Goal: Task Accomplishment & Management: Manage account settings

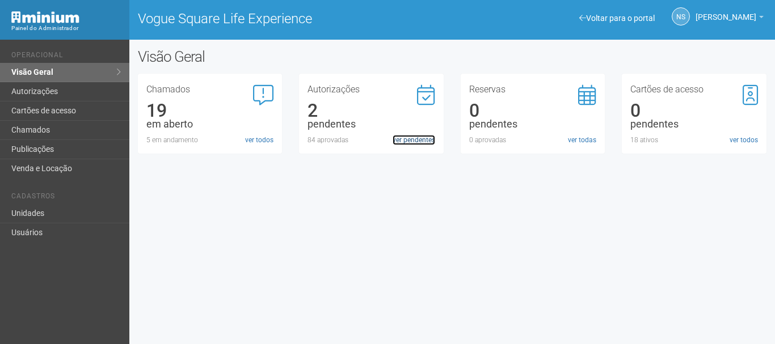
click at [425, 139] on link "ver pendentes" at bounding box center [414, 140] width 43 height 10
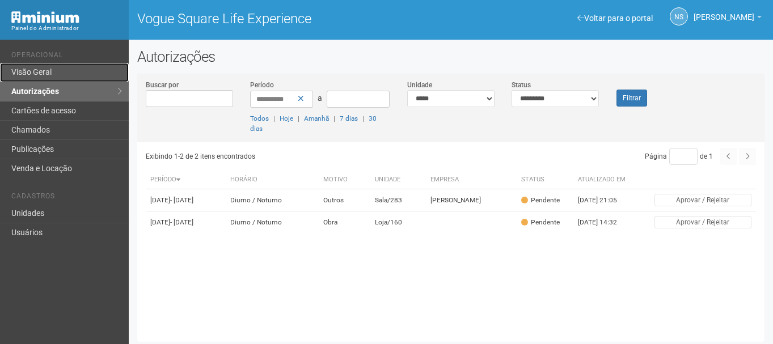
click at [90, 66] on link "Visão Geral" at bounding box center [64, 72] width 129 height 19
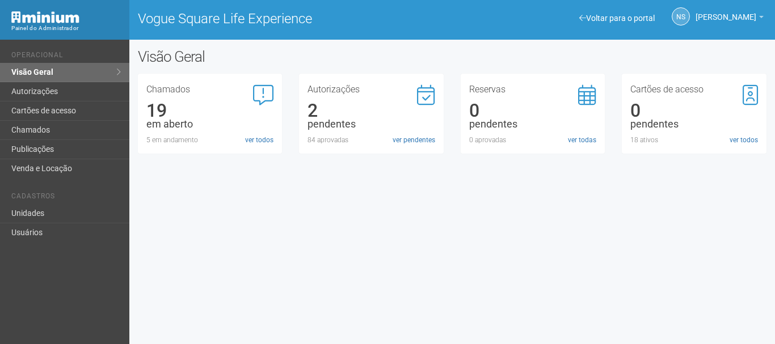
drag, startPoint x: 290, startPoint y: 12, endPoint x: 178, endPoint y: 277, distance: 287.5
click at [178, 277] on div "Voltar para o portal Operacional Visão Geral Autorizações Cartões de acesso Cha…" at bounding box center [387, 192] width 775 height 305
click at [407, 139] on link "ver pendentes" at bounding box center [414, 140] width 43 height 10
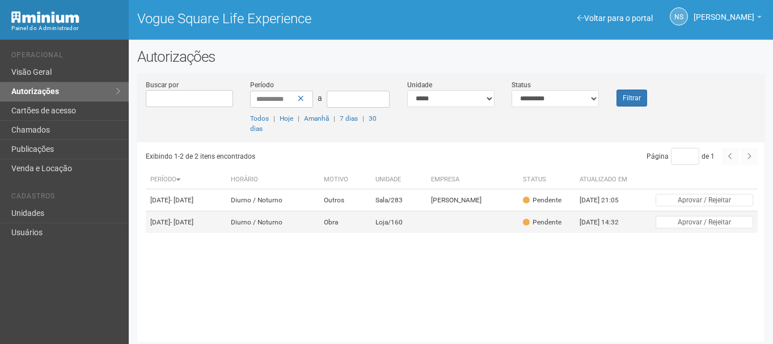
click at [420, 227] on td "Loja/160" at bounding box center [399, 223] width 56 height 22
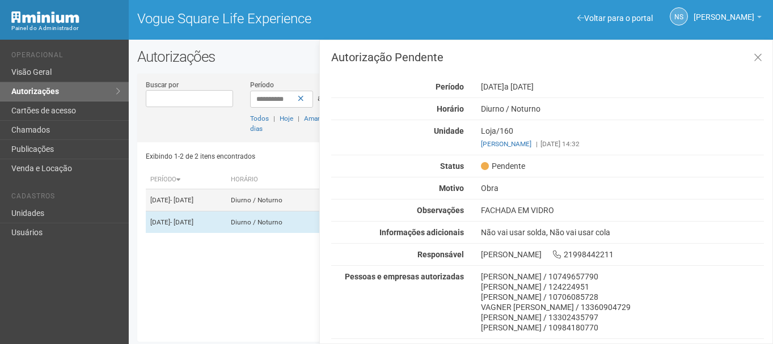
click at [226, 199] on td "09/09/2025 - 01/01/2026" at bounding box center [186, 200] width 80 height 22
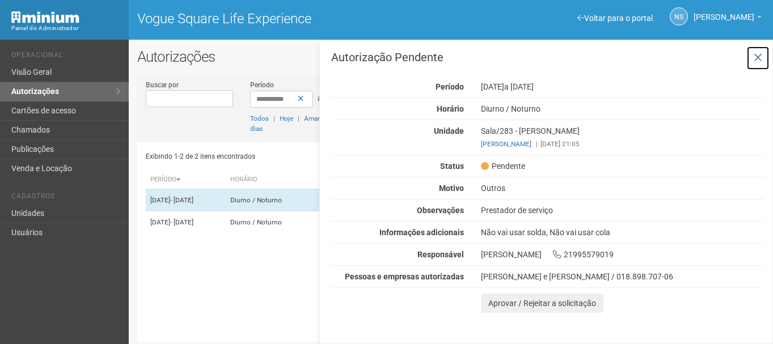
click at [767, 57] on button at bounding box center [757, 58] width 23 height 24
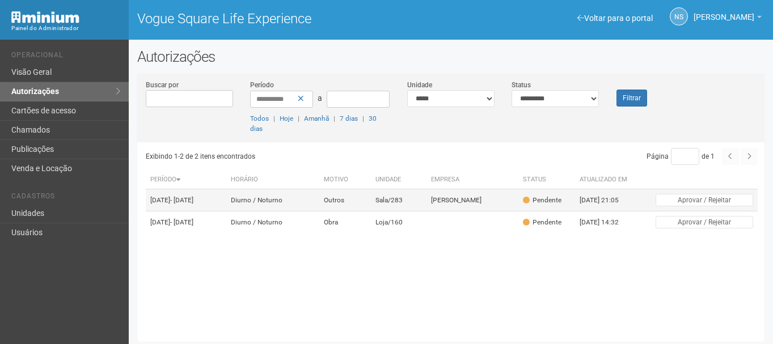
click at [297, 193] on td "Diurno / Noturno" at bounding box center [273, 200] width 94 height 22
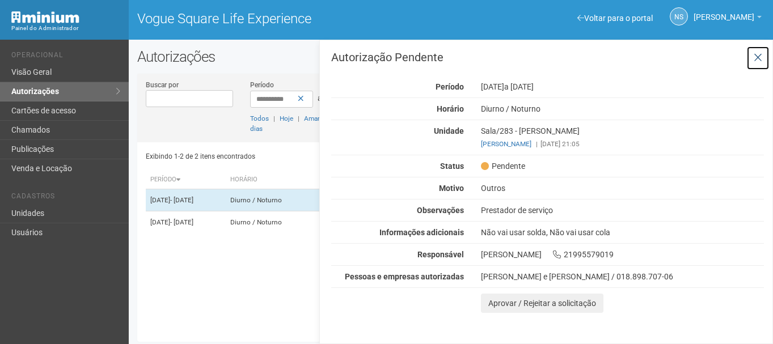
click at [753, 61] on button at bounding box center [757, 58] width 23 height 24
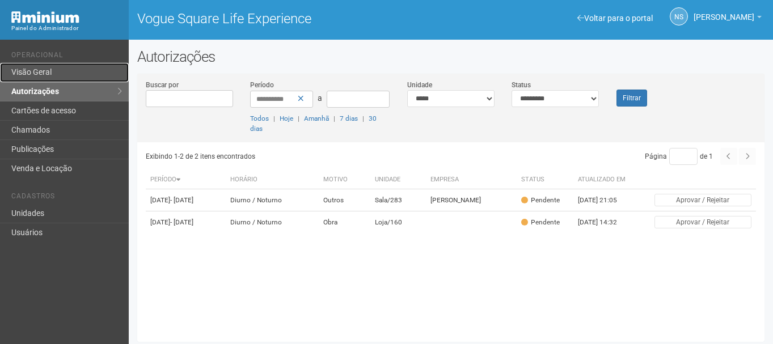
click at [77, 66] on link "Visão Geral" at bounding box center [64, 72] width 129 height 19
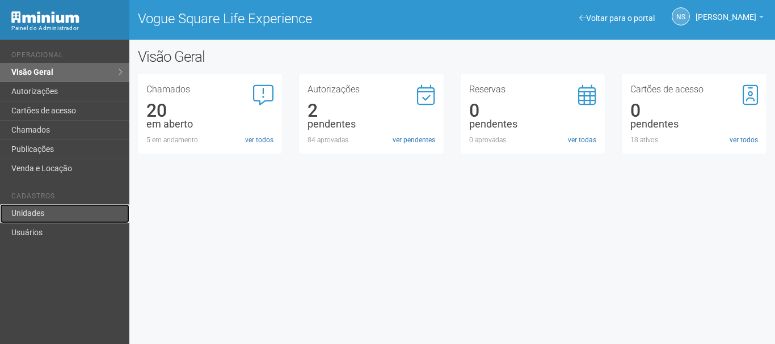
click at [78, 210] on link "Unidades" at bounding box center [64, 213] width 129 height 19
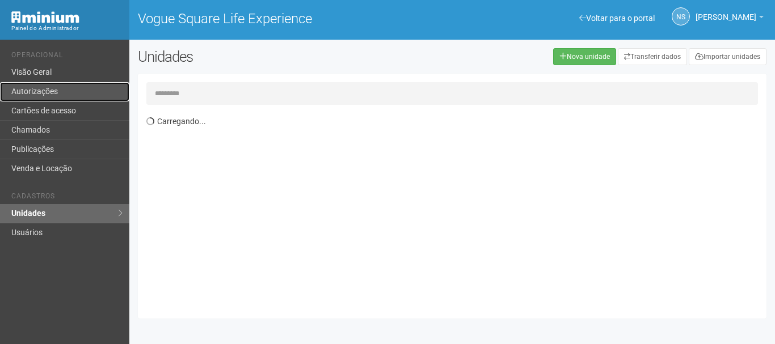
click at [119, 91] on link "Autorizações" at bounding box center [64, 91] width 129 height 19
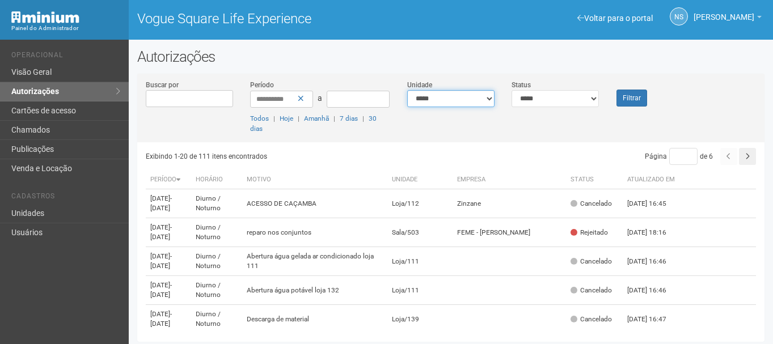
click at [459, 103] on select "**********" at bounding box center [450, 98] width 87 height 17
select select "**********"
click at [407, 90] on select "**********" at bounding box center [450, 98] width 87 height 17
click at [302, 99] on icon at bounding box center [301, 99] width 6 height 8
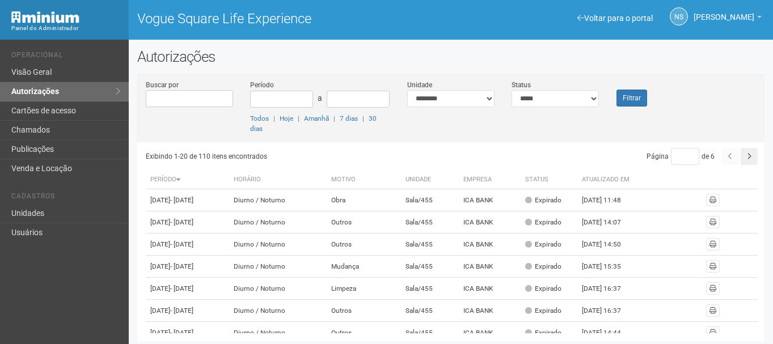
scroll to position [3, 0]
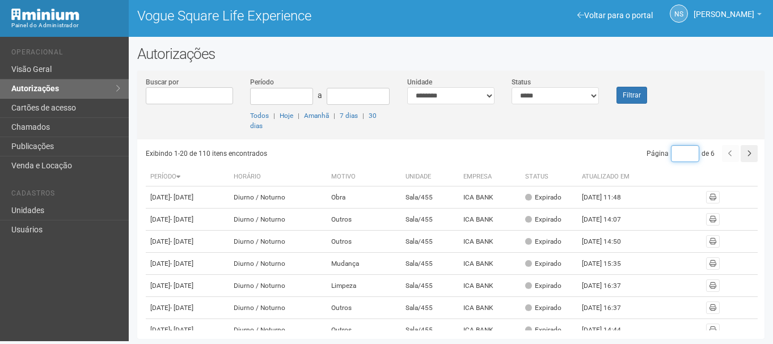
click at [680, 153] on input "*" at bounding box center [685, 153] width 28 height 17
type input "*"
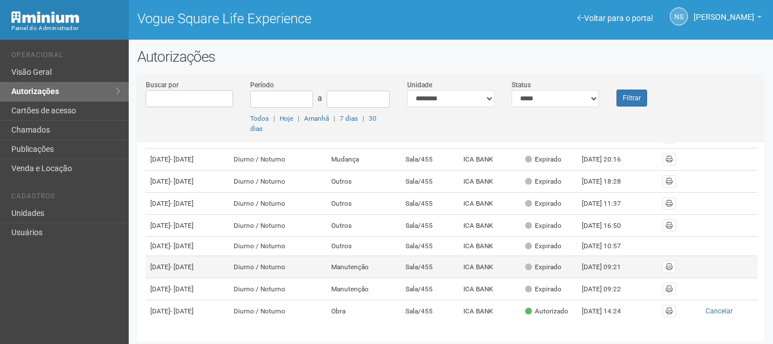
scroll to position [3, 0]
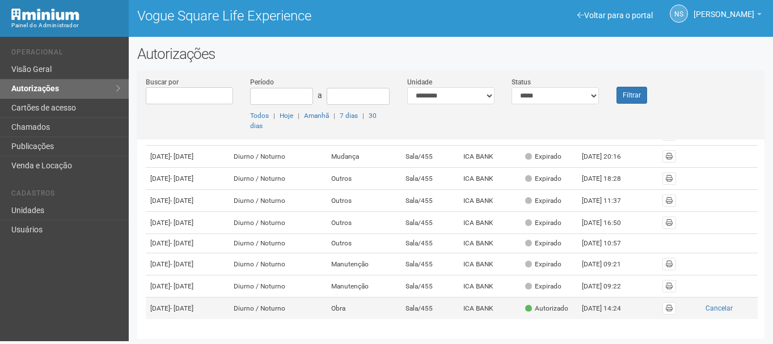
click at [314, 311] on td "Diurno / Noturno" at bounding box center [277, 309] width 97 height 22
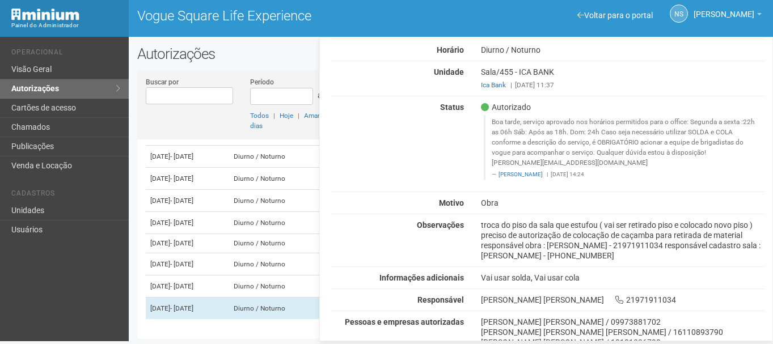
scroll to position [37, 0]
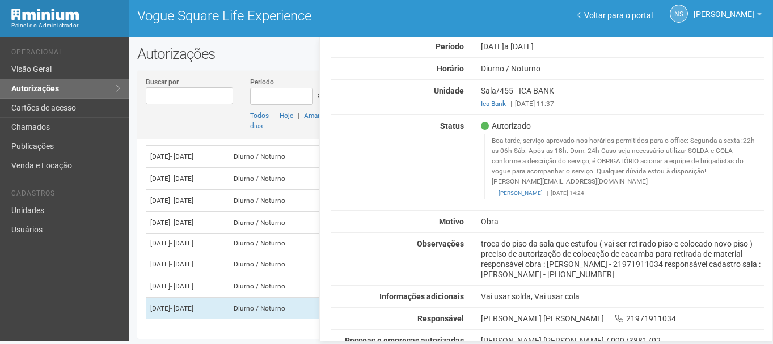
click at [546, 264] on div "troca do piso da sala que estufou ( vai ser retirado piso e colocado novo piso …" at bounding box center [622, 259] width 300 height 41
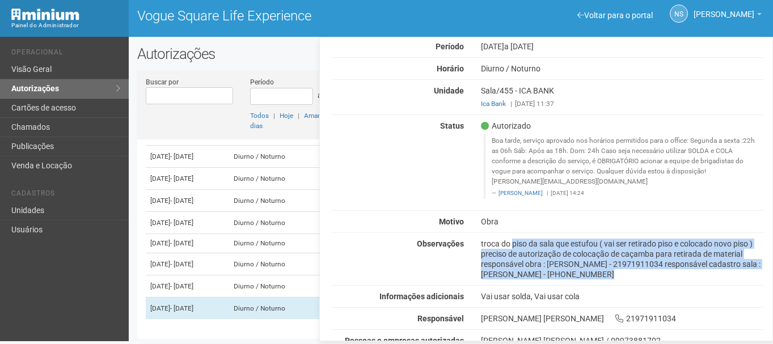
click at [546, 264] on div "troca do piso da sala que estufou ( vai ser retirado piso e colocado novo piso …" at bounding box center [622, 259] width 300 height 41
click at [546, 265] on div "troca do piso da sala que estufou ( vai ser retirado piso e colocado novo piso …" at bounding box center [622, 259] width 300 height 41
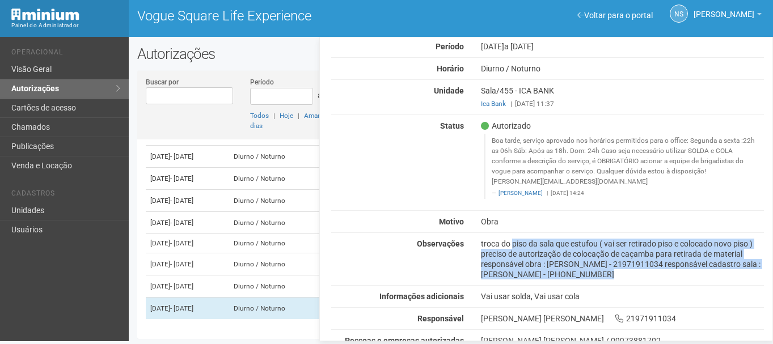
click at [579, 267] on div "troca do piso da sala que estufou ( vai ser retirado piso e colocado novo piso …" at bounding box center [622, 259] width 300 height 41
click at [579, 270] on div "troca do piso da sala que estufou ( vai ser retirado piso e colocado novo piso …" at bounding box center [622, 259] width 300 height 41
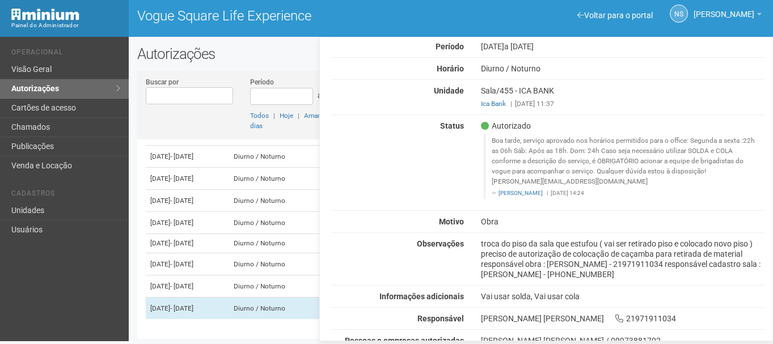
click at [614, 280] on div "Autorização Período 19/09/2025 a 22/09/2025 Horário Diurno / Noturno Unidade Sa…" at bounding box center [547, 204] width 433 height 386
drag, startPoint x: 483, startPoint y: 240, endPoint x: 666, endPoint y: 294, distance: 191.1
click at [666, 294] on div "Autorização Período 19/09/2025 a 22/09/2025 Horário Diurno / Noturno Unidade Sa…" at bounding box center [547, 204] width 433 height 386
click at [558, 267] on div "troca do piso da sala que estufou ( vai ser retirado piso e colocado novo piso …" at bounding box center [622, 259] width 300 height 41
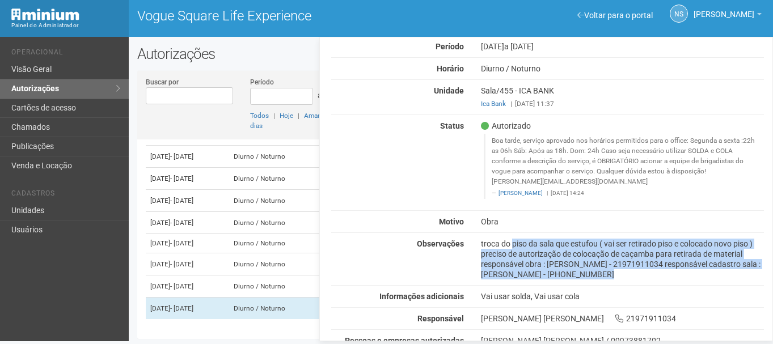
drag, startPoint x: 479, startPoint y: 240, endPoint x: 636, endPoint y: 285, distance: 163.9
click at [636, 285] on div "Autorização Período 19/09/2025 a 22/09/2025 Horário Diurno / Noturno Unidade Sa…" at bounding box center [547, 204] width 433 height 386
click at [570, 275] on div "troca do piso da sala que estufou ( vai ser retirado piso e colocado novo piso …" at bounding box center [622, 259] width 300 height 41
drag, startPoint x: 596, startPoint y: 275, endPoint x: 480, endPoint y: 244, distance: 119.7
click at [480, 244] on div "troca do piso da sala que estufou ( vai ser retirado piso e colocado novo piso …" at bounding box center [622, 259] width 300 height 41
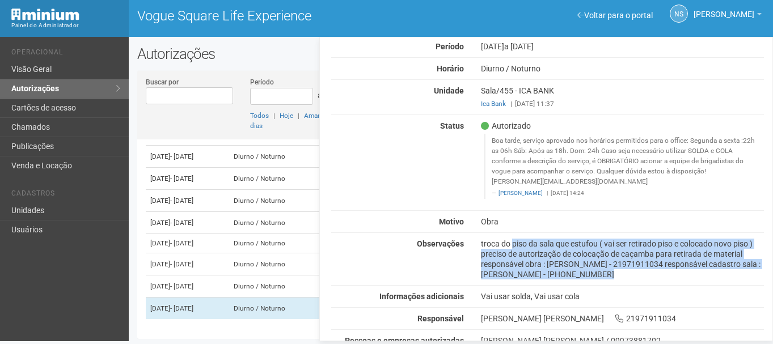
click at [628, 258] on div "troca do piso da sala que estufou ( vai ser retirado piso e colocado novo piso …" at bounding box center [622, 259] width 300 height 41
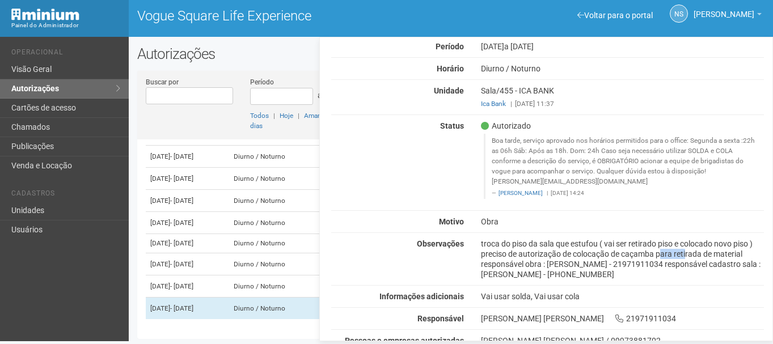
click at [628, 258] on div "troca do piso da sala que estufou ( vai ser retirado piso e colocado novo piso …" at bounding box center [622, 259] width 300 height 41
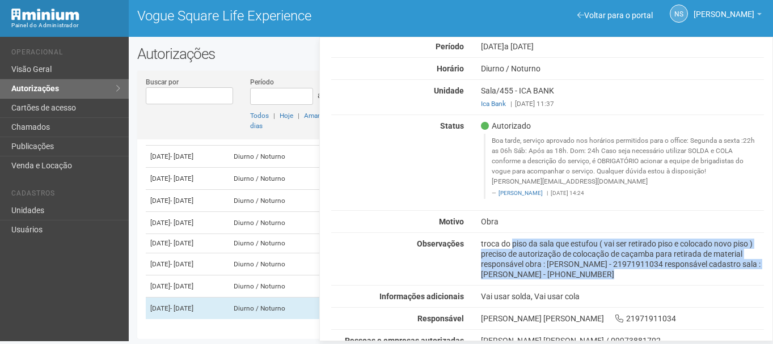
click at [628, 258] on div "troca do piso da sala que estufou ( vai ser retirado piso e colocado novo piso …" at bounding box center [622, 259] width 300 height 41
click at [657, 258] on div "troca do piso da sala que estufou ( vai ser retirado piso e colocado novo piso …" at bounding box center [622, 259] width 300 height 41
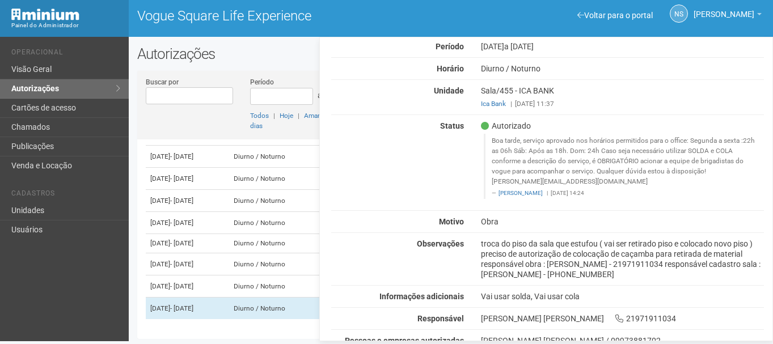
click at [390, 136] on div "Status Autorizado Boa tarde, serviço aprovado nos horários permitidos para o of…" at bounding box center [548, 163] width 450 height 84
click at [66, 77] on link "Visão Geral" at bounding box center [64, 69] width 129 height 19
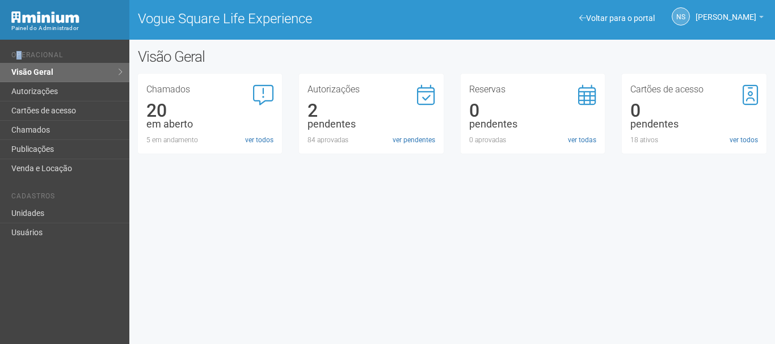
drag, startPoint x: 19, startPoint y: 50, endPoint x: 26, endPoint y: 49, distance: 7.0
click at [23, 50] on ul "Operacional Visão Geral Autorizações Cartões de acesso Chamados Publicações Ven…" at bounding box center [65, 111] width 109 height 136
drag, startPoint x: 26, startPoint y: 49, endPoint x: 65, endPoint y: 52, distance: 39.3
click at [65, 52] on ul "Operacional Visão Geral Autorizações Cartões de acesso Chamados Publicações Ven…" at bounding box center [65, 111] width 109 height 136
drag, startPoint x: 12, startPoint y: 56, endPoint x: 69, endPoint y: 56, distance: 56.7
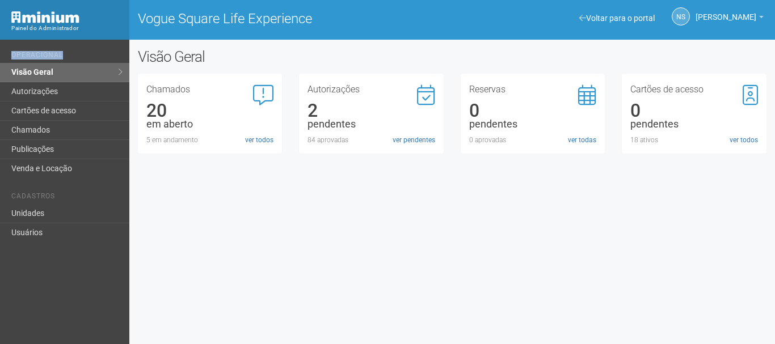
click at [69, 56] on li "Operacional" at bounding box center [65, 57] width 109 height 12
